Goal: Task Accomplishment & Management: Use online tool/utility

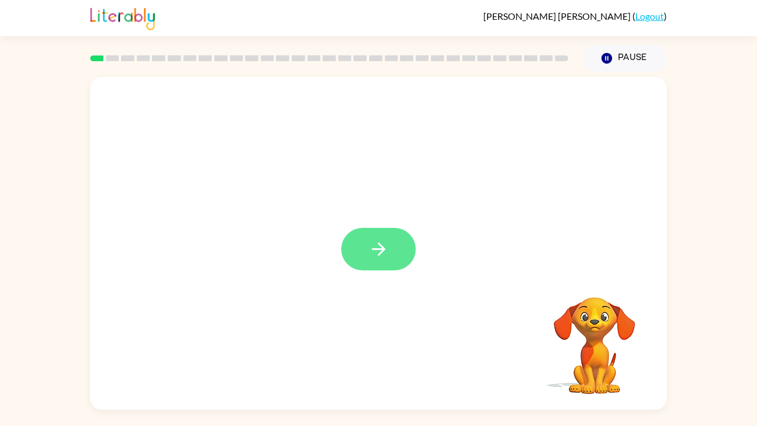
click at [380, 245] on icon "button" at bounding box center [378, 248] width 13 height 13
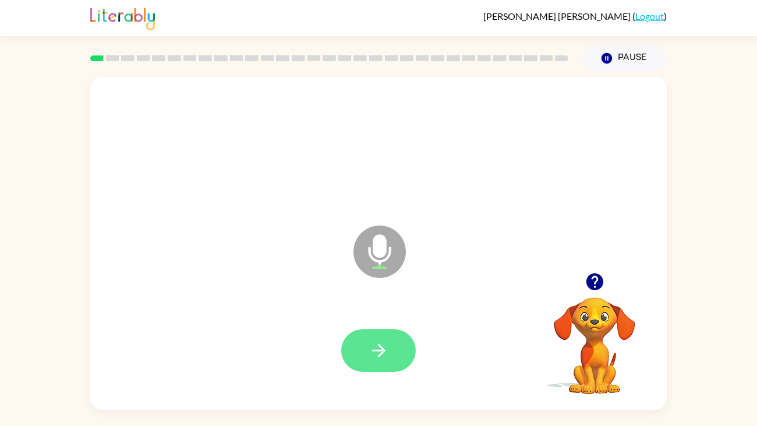
click at [390, 343] on button "button" at bounding box center [378, 350] width 75 height 43
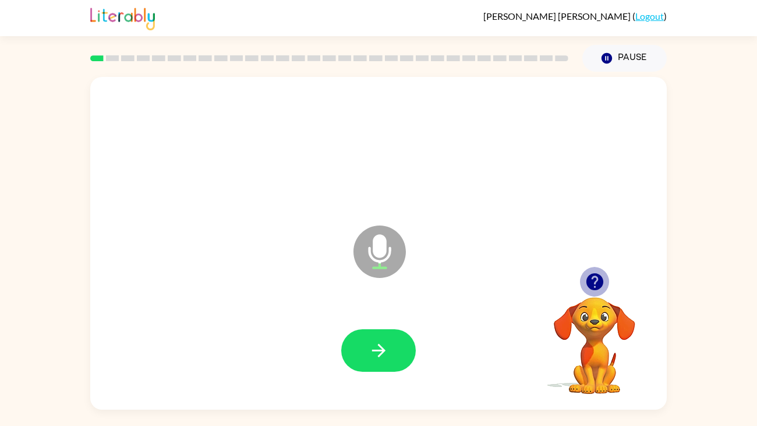
click at [596, 284] on icon "button" at bounding box center [594, 281] width 17 height 17
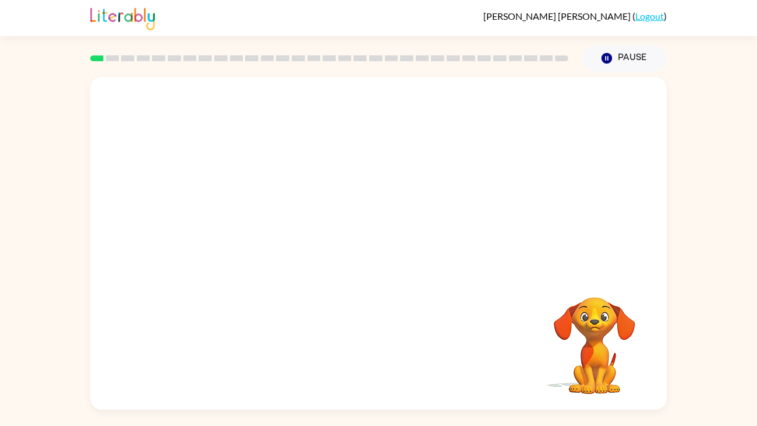
click at [390, 373] on div at bounding box center [378, 351] width 553 height 96
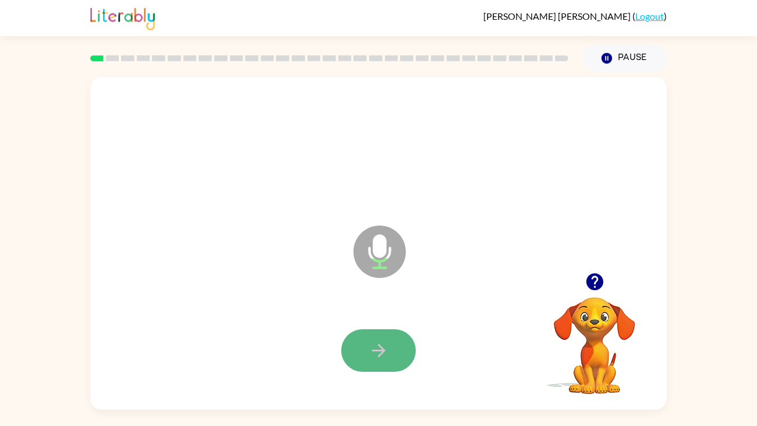
click at [378, 359] on icon "button" at bounding box center [379, 350] width 20 height 20
click at [383, 352] on icon "button" at bounding box center [378, 350] width 13 height 13
click at [382, 346] on icon "button" at bounding box center [379, 350] width 20 height 20
click at [363, 352] on button "button" at bounding box center [378, 350] width 75 height 43
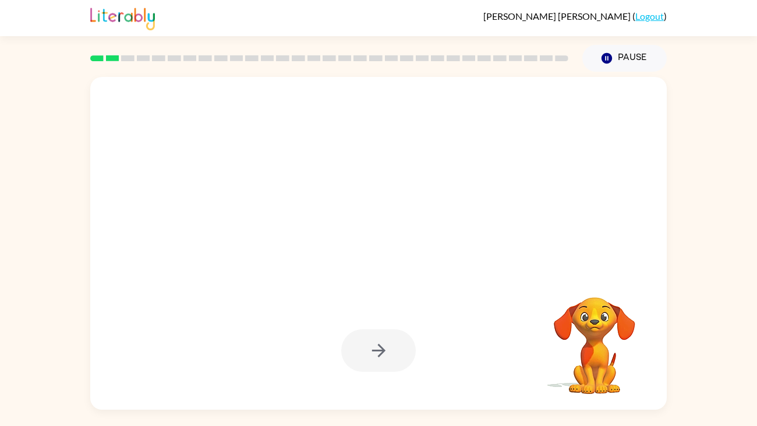
click at [588, 290] on video "Your browser must support playing .mp4 files to use Literably. Please try using…" at bounding box center [594, 337] width 117 height 117
click at [588, 291] on video "Your browser must support playing .mp4 files to use Literably. Please try using…" at bounding box center [594, 337] width 117 height 117
click at [386, 343] on div at bounding box center [378, 350] width 75 height 43
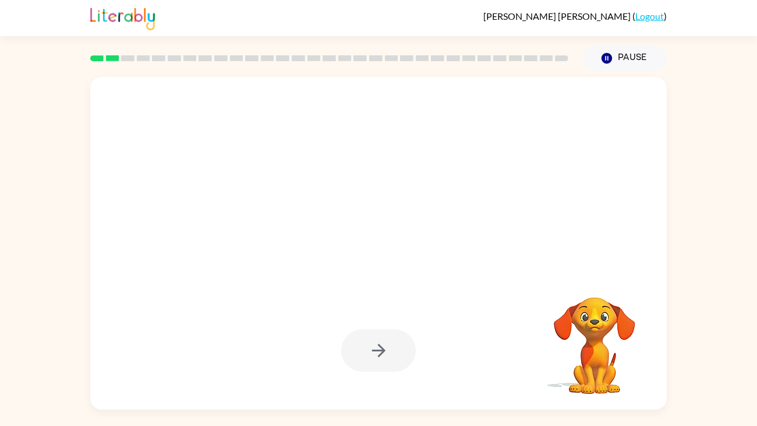
click at [386, 343] on div at bounding box center [378, 350] width 75 height 43
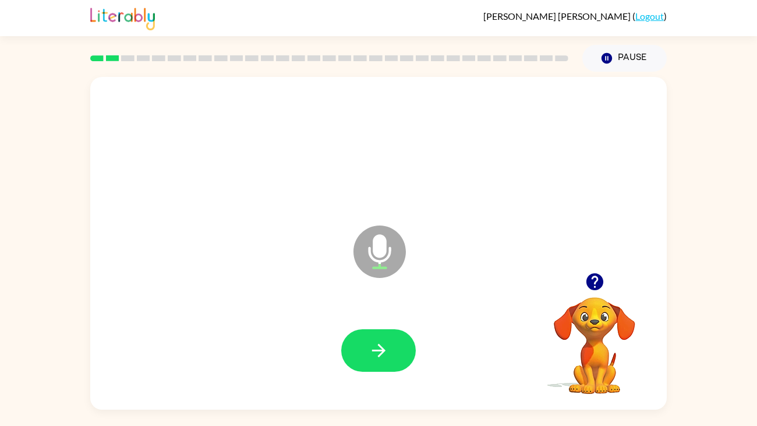
click at [386, 343] on icon "button" at bounding box center [379, 350] width 20 height 20
click at [369, 350] on icon "button" at bounding box center [379, 350] width 20 height 20
click at [373, 354] on icon "button" at bounding box center [379, 350] width 20 height 20
click at [378, 357] on icon "button" at bounding box center [378, 350] width 13 height 13
click at [377, 330] on button "button" at bounding box center [378, 350] width 75 height 43
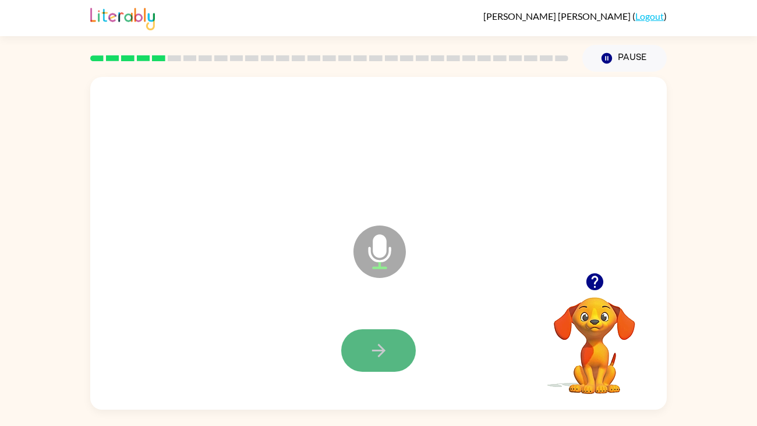
click at [377, 357] on icon "button" at bounding box center [379, 350] width 20 height 20
click at [387, 338] on button "button" at bounding box center [378, 350] width 75 height 43
click at [375, 349] on icon "button" at bounding box center [379, 350] width 20 height 20
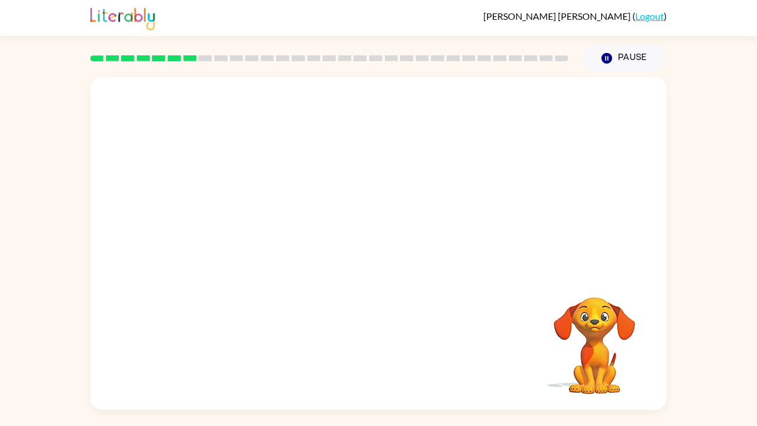
click at [379, 348] on div "Your browser must support playing .mp4 files to use Literably. Please try using…" at bounding box center [378, 243] width 577 height 333
click at [614, 68] on button "Pause Pause" at bounding box center [625, 58] width 84 height 27
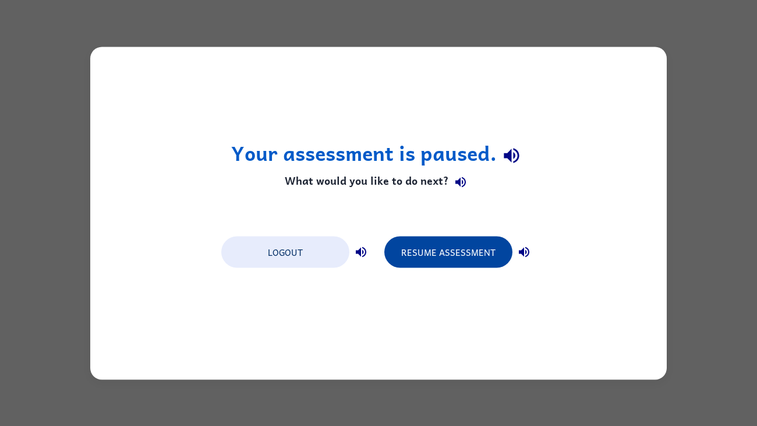
click at [476, 260] on button "Resume Assessment" at bounding box center [448, 251] width 128 height 31
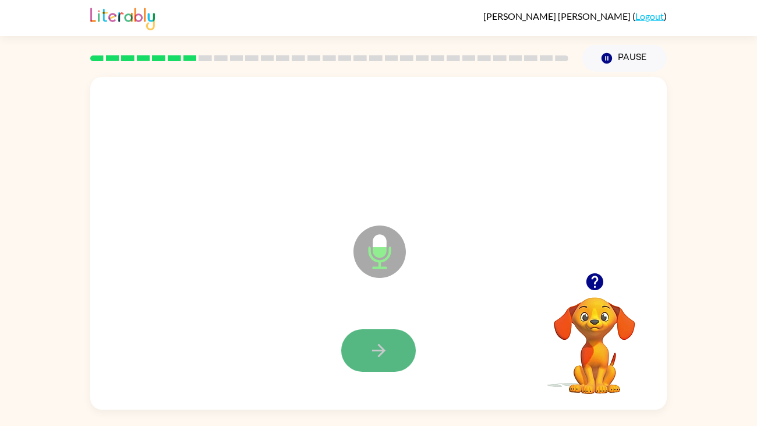
click at [373, 350] on icon "button" at bounding box center [378, 350] width 13 height 13
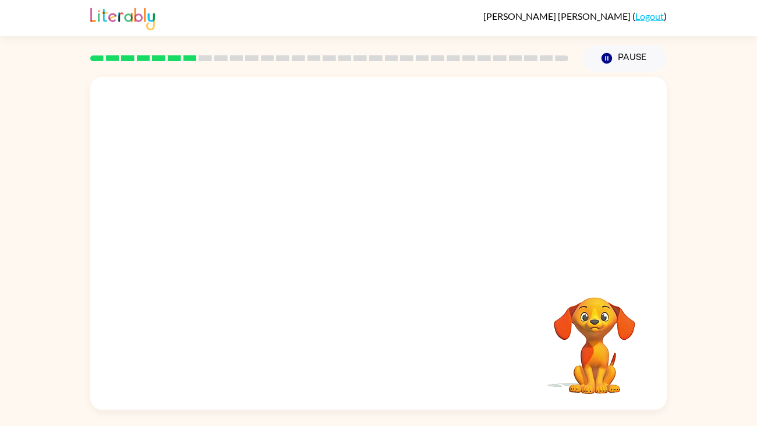
click at [373, 350] on div "Your browser must support playing .mp4 files to use Literably. Please try using…" at bounding box center [378, 243] width 577 height 333
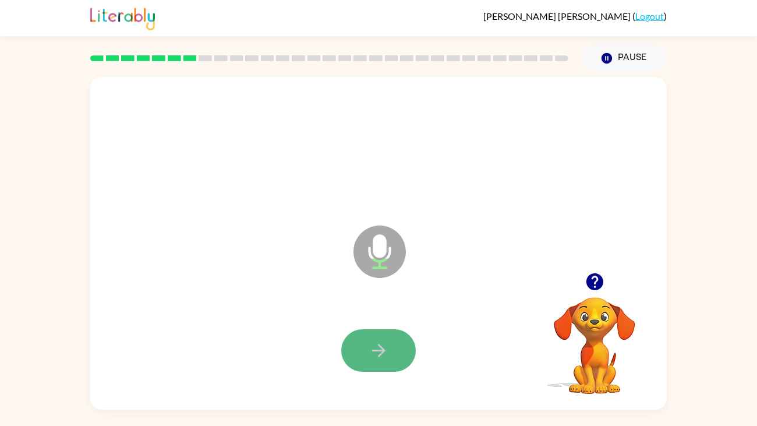
click at [387, 354] on icon "button" at bounding box center [379, 350] width 20 height 20
click at [397, 345] on button "button" at bounding box center [378, 350] width 75 height 43
click at [401, 364] on button "button" at bounding box center [378, 350] width 75 height 43
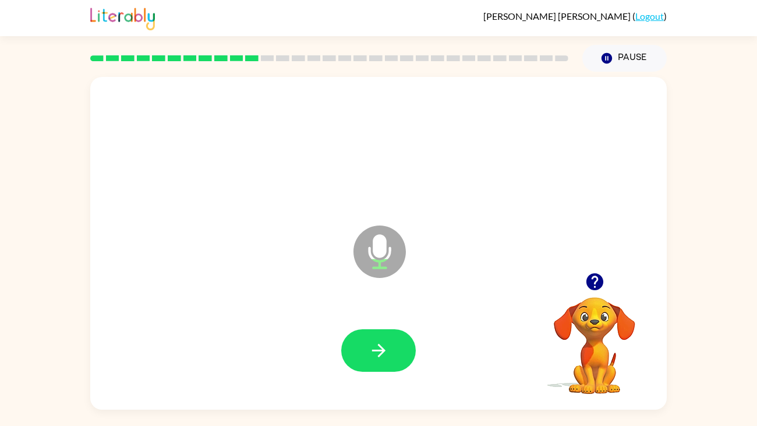
click at [401, 364] on button "button" at bounding box center [378, 350] width 75 height 43
click at [406, 352] on button "button" at bounding box center [378, 350] width 75 height 43
click at [383, 343] on icon "button" at bounding box center [379, 350] width 20 height 20
click at [375, 344] on icon "button" at bounding box center [379, 350] width 20 height 20
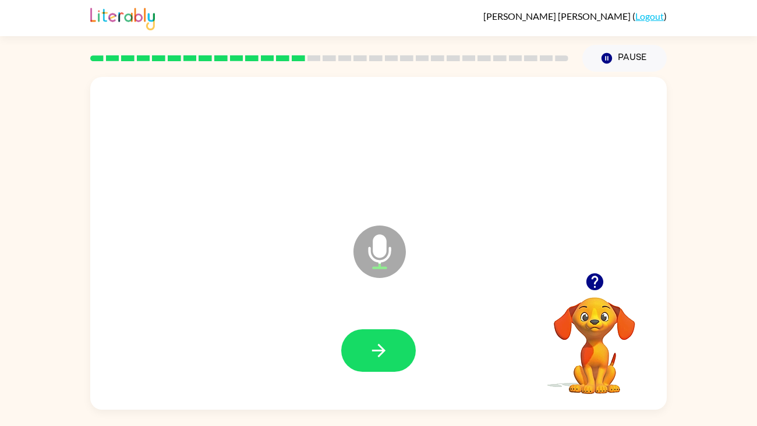
click at [375, 344] on icon "button" at bounding box center [379, 350] width 20 height 20
click at [358, 361] on button "button" at bounding box center [378, 350] width 75 height 43
click at [381, 358] on icon "button" at bounding box center [379, 350] width 20 height 20
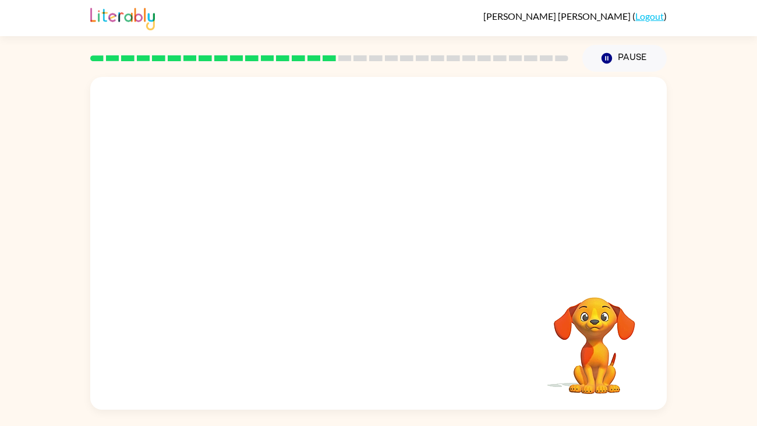
click at [381, 360] on div at bounding box center [378, 351] width 553 height 96
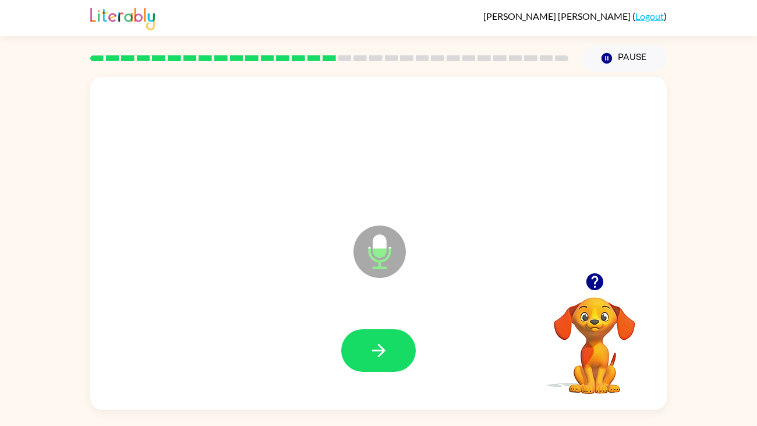
click at [381, 360] on icon "button" at bounding box center [379, 350] width 20 height 20
click at [390, 360] on button "button" at bounding box center [378, 350] width 75 height 43
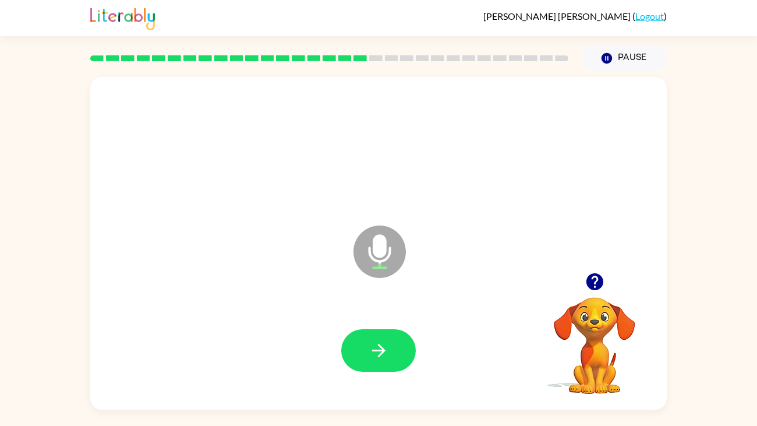
click at [390, 360] on button "button" at bounding box center [378, 350] width 75 height 43
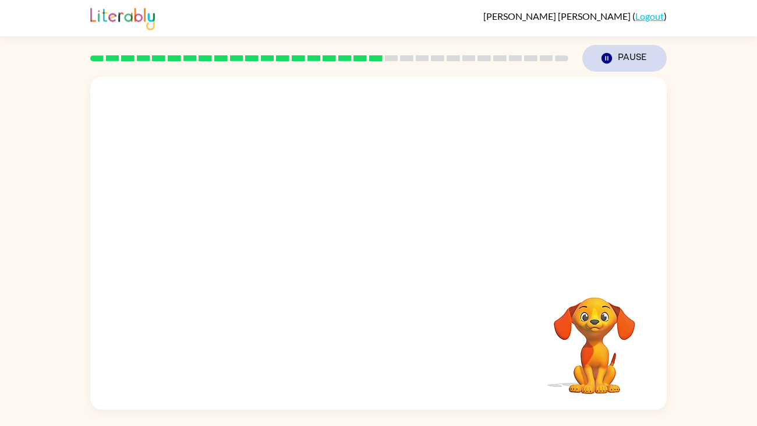
click at [651, 58] on button "Pause Pause" at bounding box center [625, 58] width 84 height 27
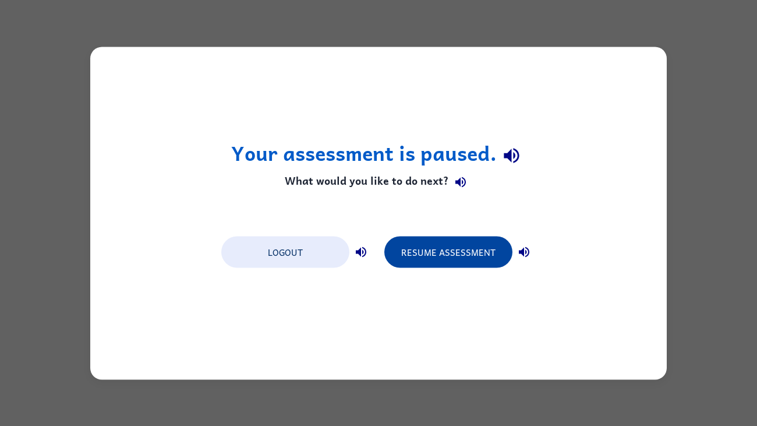
click at [500, 242] on button "Resume Assessment" at bounding box center [448, 251] width 128 height 31
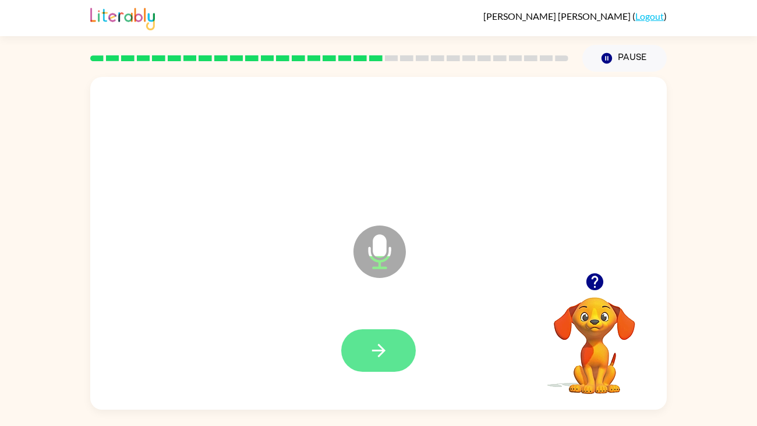
click at [371, 341] on icon "button" at bounding box center [379, 350] width 20 height 20
click at [391, 352] on button "button" at bounding box center [378, 350] width 75 height 43
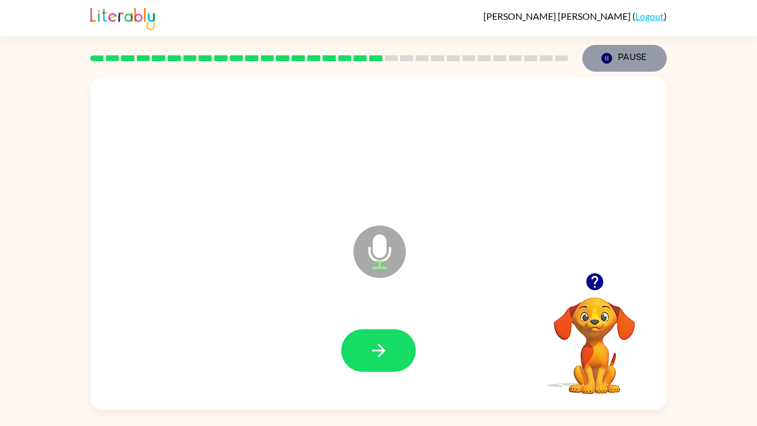
click at [626, 52] on button "Pause Pause" at bounding box center [625, 58] width 84 height 27
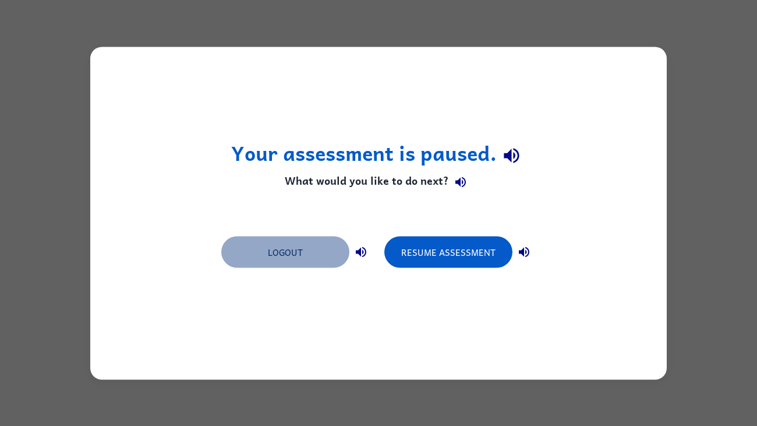
click at [321, 236] on button "Logout" at bounding box center [285, 251] width 128 height 31
